Goal: Information Seeking & Learning: Learn about a topic

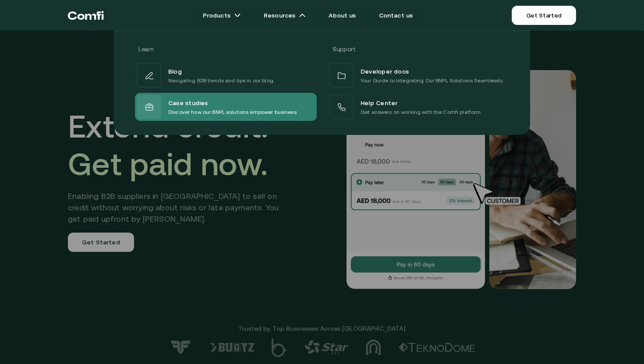
click at [235, 106] on div "Case studies" at bounding box center [232, 102] width 128 height 11
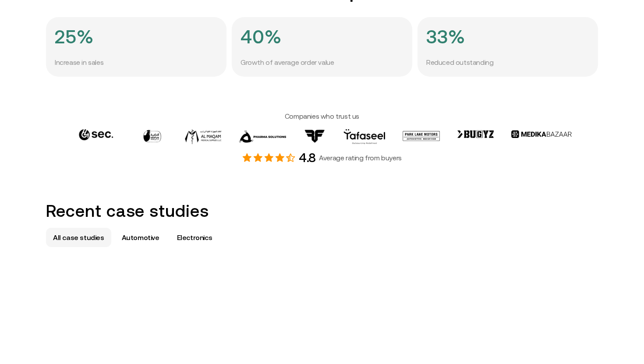
scroll to position [327, 0]
click at [122, 237] on p "Automotive" at bounding box center [141, 238] width 38 height 11
click at [188, 241] on p "Electronics" at bounding box center [194, 238] width 35 height 11
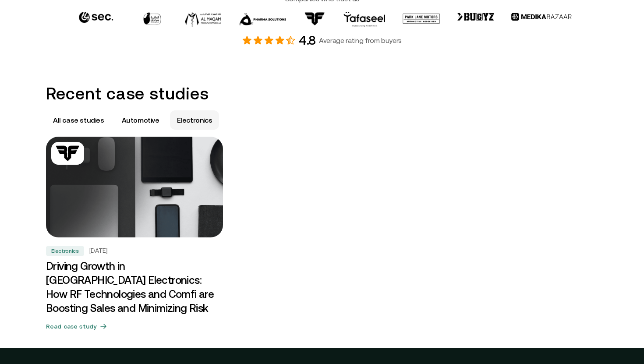
scroll to position [442, 0]
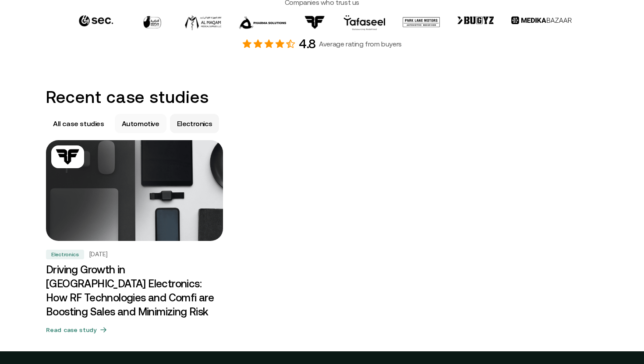
click at [141, 119] on p "Automotive" at bounding box center [141, 123] width 38 height 11
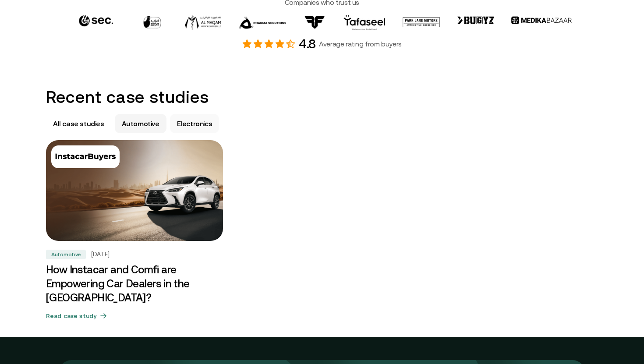
click at [182, 120] on p "Electronics" at bounding box center [194, 123] width 35 height 11
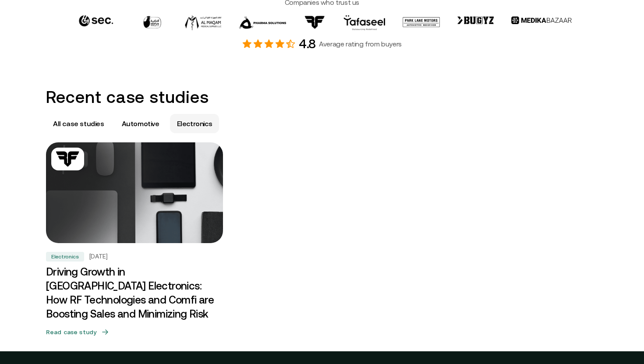
click at [144, 207] on img at bounding box center [135, 193] width 186 height 106
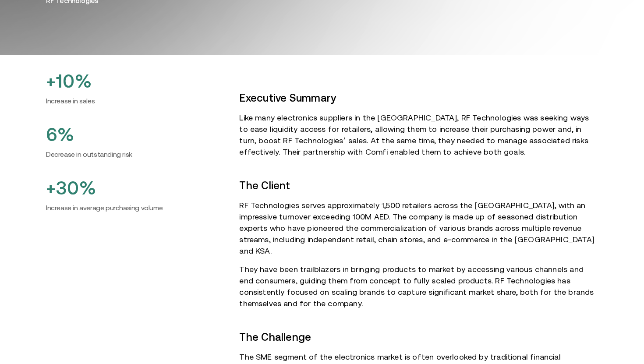
scroll to position [251, 0]
